Goal: Task Accomplishment & Management: Complete application form

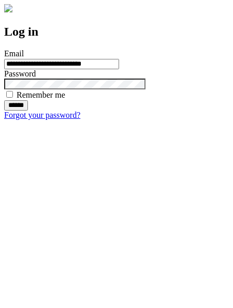
type input "**********"
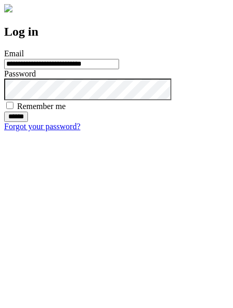
click at [28, 122] on input "******" at bounding box center [16, 117] width 24 height 10
